Goal: Information Seeking & Learning: Learn about a topic

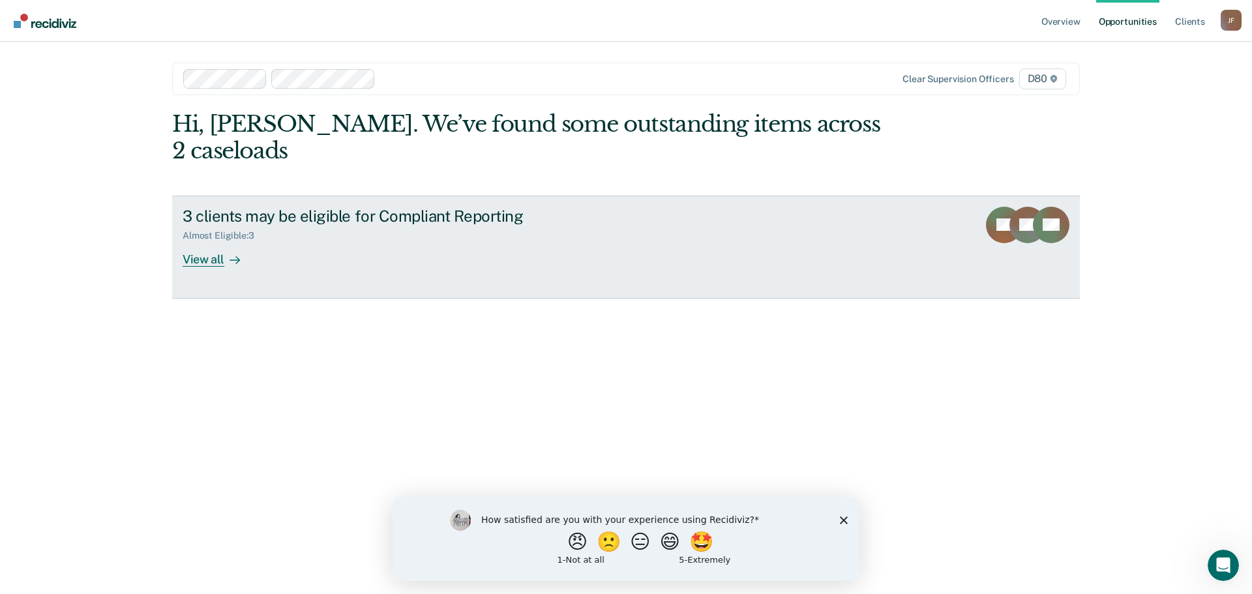
click at [247, 207] on div "3 clients may be eligible for Compliant Reporting" at bounding box center [412, 216] width 458 height 19
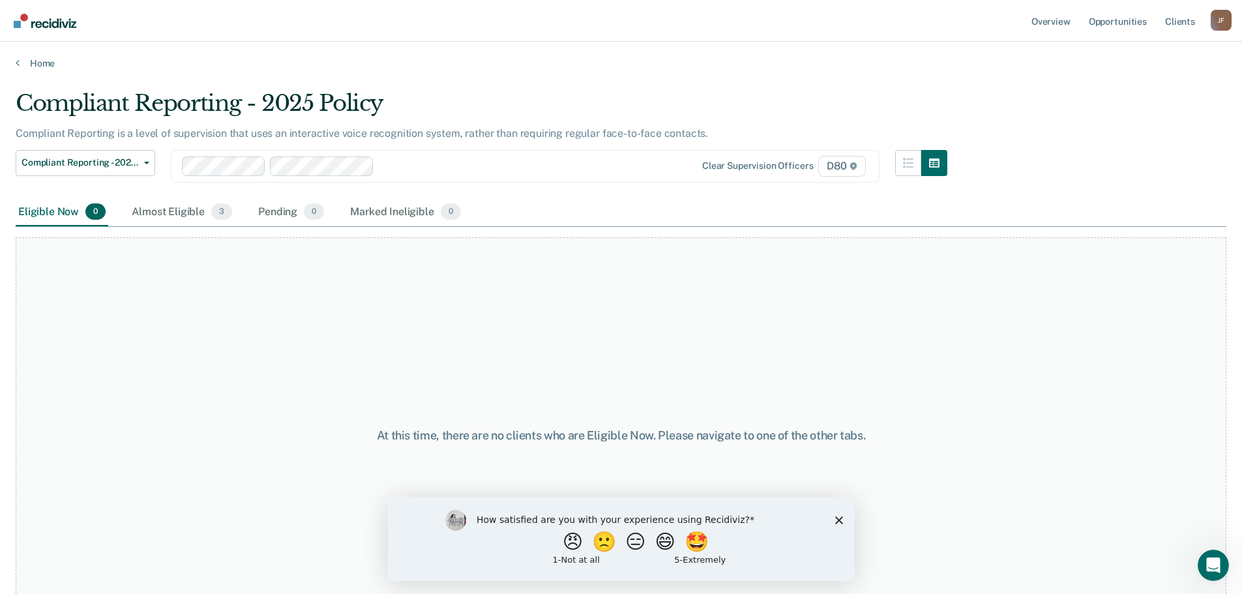
click at [839, 518] on polygon "Close survey" at bounding box center [839, 520] width 8 height 8
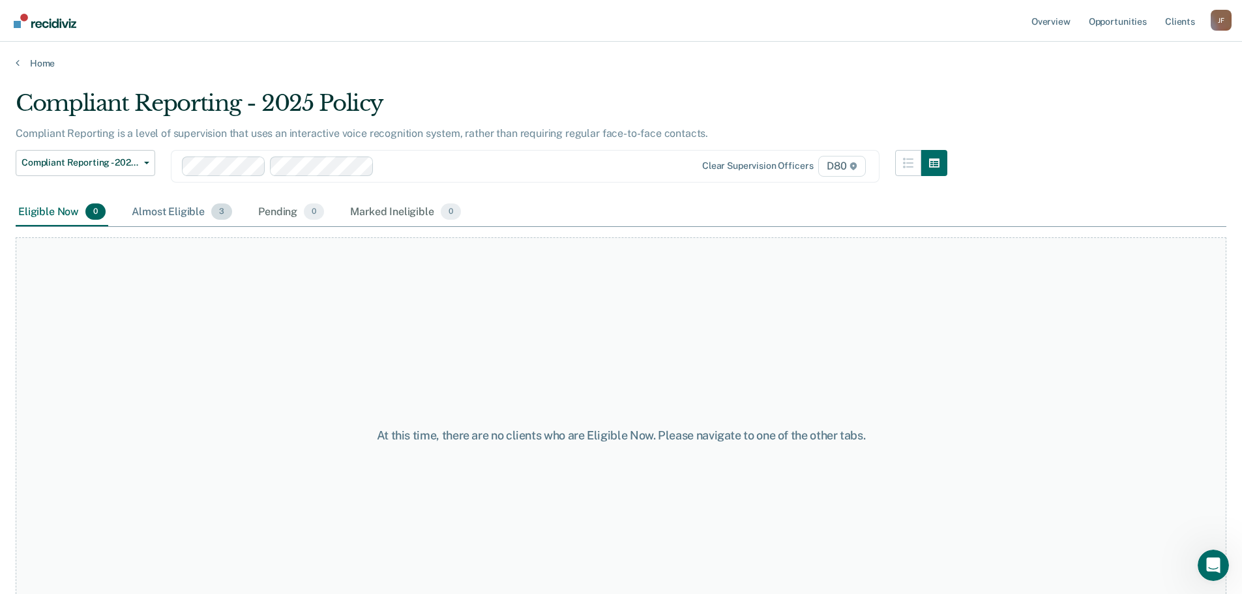
click at [187, 220] on div "Almost Eligible 3" at bounding box center [182, 212] width 106 height 29
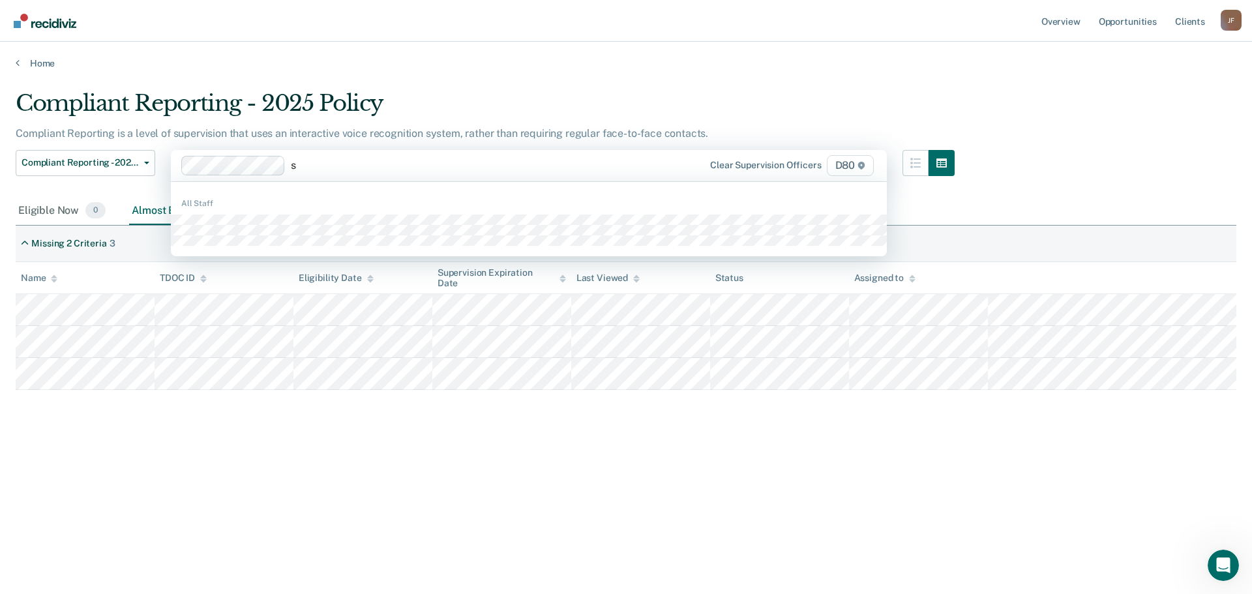
type input "sh"
